Goal: Information Seeking & Learning: Learn about a topic

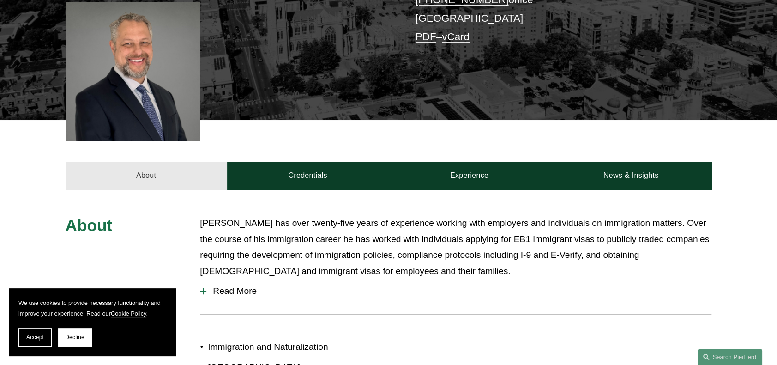
scroll to position [323, 0]
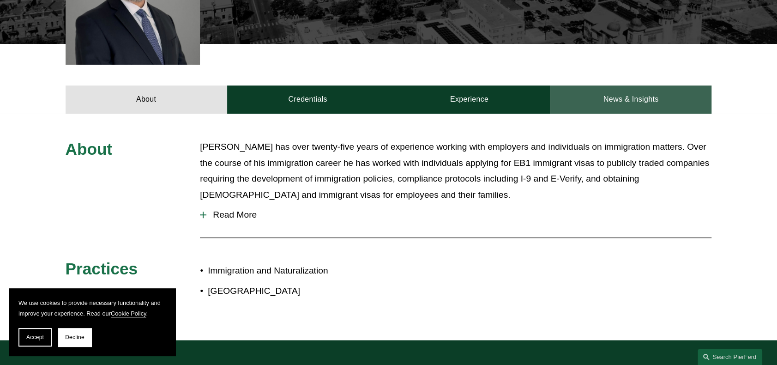
click at [633, 94] on link "News & Insights" at bounding box center [631, 99] width 162 height 28
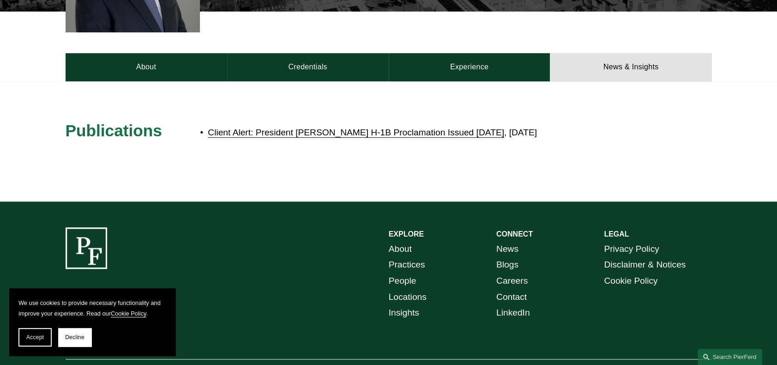
scroll to position [370, 0]
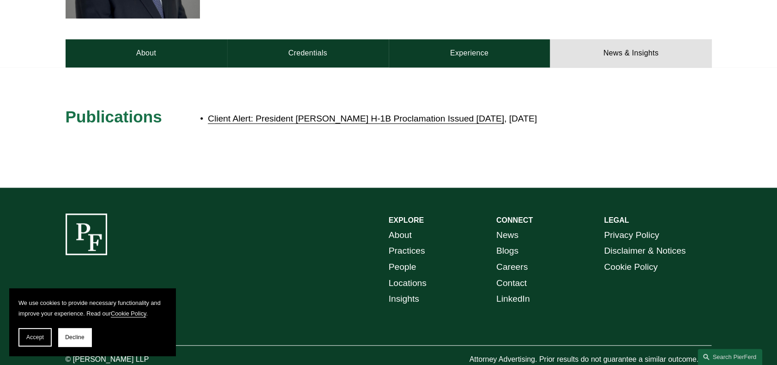
click at [322, 119] on link "Client Alert: President Trump’s H-1B Proclamation Issued Friday, September 19, …" at bounding box center [356, 119] width 297 height 10
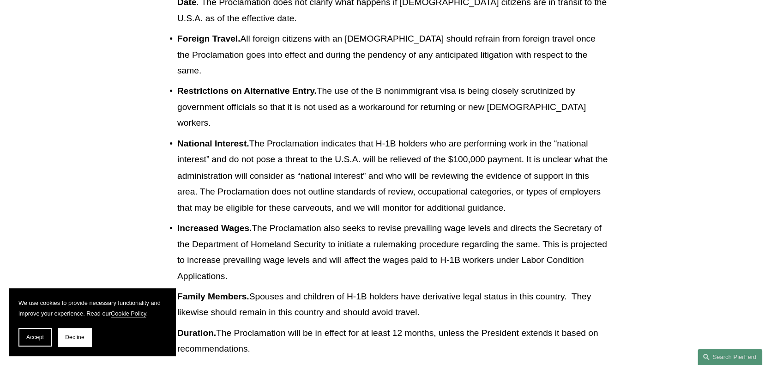
scroll to position [970, 0]
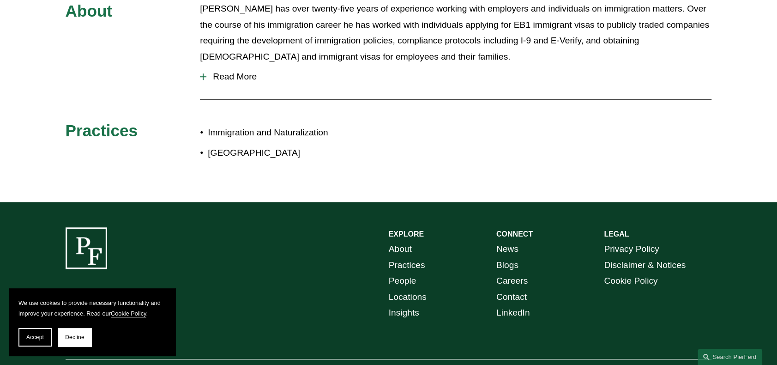
scroll to position [462, 0]
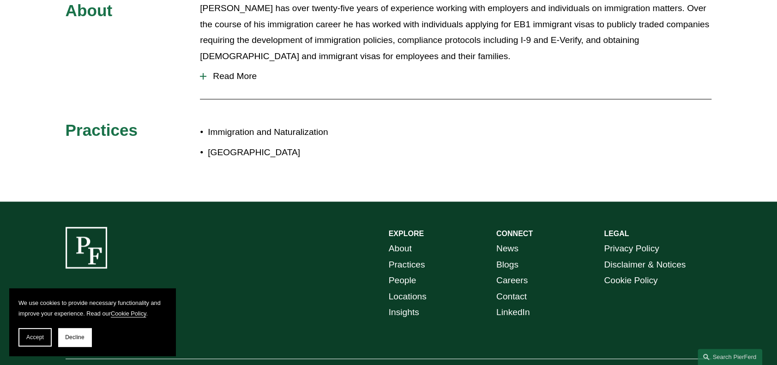
click at [512, 265] on link "Blogs" at bounding box center [508, 265] width 22 height 16
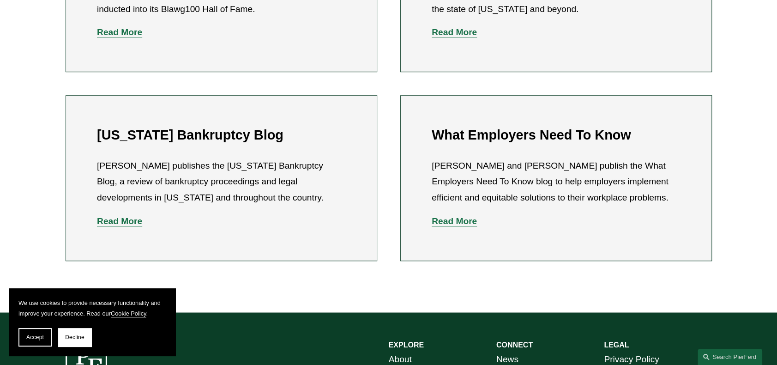
scroll to position [462, 0]
